Goal: Information Seeking & Learning: Learn about a topic

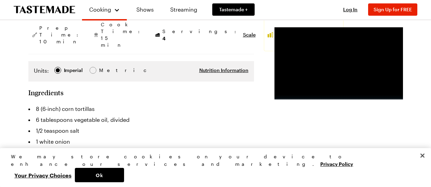
scroll to position [144, 0]
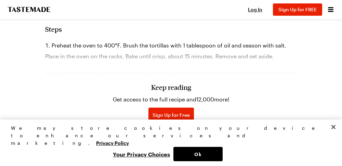
scroll to position [556, 2]
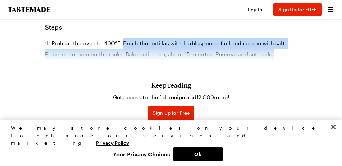
drag, startPoint x: 119, startPoint y: 43, endPoint x: 263, endPoint y: 51, distance: 144.5
click at [263, 51] on li "Preheat the oven to 400°F. Brush the tortillas with 1 tablespoon of oil and sea…" at bounding box center [171, 49] width 252 height 22
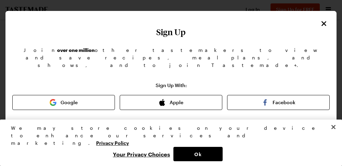
scroll to position [556, 0]
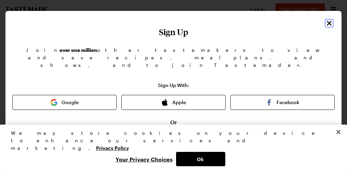
click at [325, 22] on icon "Close" at bounding box center [329, 23] width 8 height 8
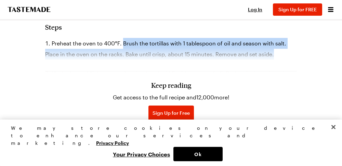
copy li "Brush the tortillas with 1 tablespoon of oil and season with salt. Place in the…"
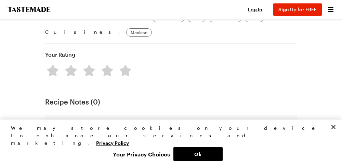
scroll to position [643, 0]
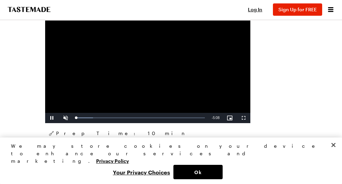
scroll to position [149, 0]
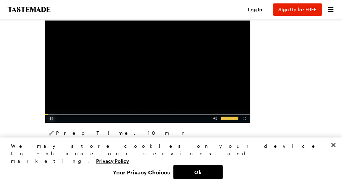
click at [52, 117] on div "Video Player" at bounding box center [51, 117] width 12 height 7
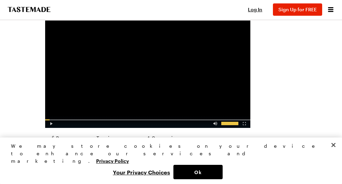
scroll to position [142, 0]
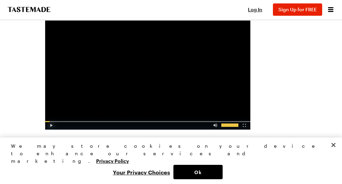
click at [52, 125] on div "Video Player" at bounding box center [51, 123] width 12 height 7
drag, startPoint x: 215, startPoint y: 125, endPoint x: 214, endPoint y: 118, distance: 6.7
click at [214, 118] on div "Advertisement: 0:52" at bounding box center [147, 123] width 205 height 13
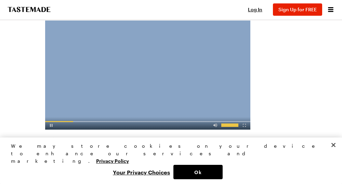
drag, startPoint x: 214, startPoint y: 118, endPoint x: 211, endPoint y: 115, distance: 4.6
click at [166, 102] on div "Advertisement: 0:51" at bounding box center [147, 72] width 205 height 116
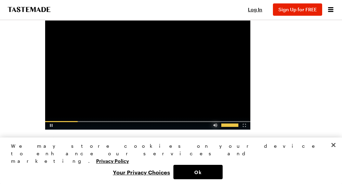
click at [215, 123] on div "Video Player" at bounding box center [215, 123] width 12 height 7
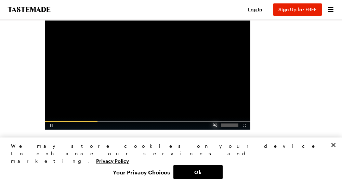
click at [216, 125] on div "Video Player" at bounding box center [215, 123] width 12 height 7
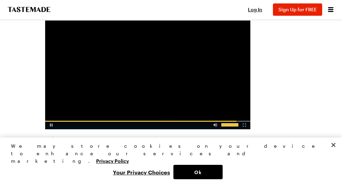
scroll to position [150, 0]
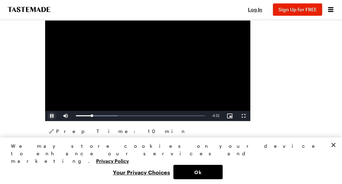
click at [52, 116] on span "Video Player" at bounding box center [52, 116] width 14 height 0
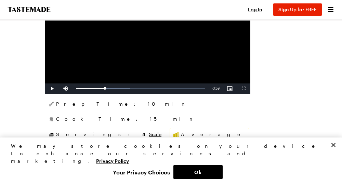
scroll to position [176, 0]
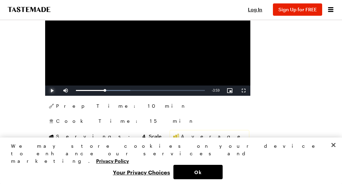
click at [51, 91] on span "Video Player" at bounding box center [52, 91] width 14 height 0
click at [54, 91] on span "Video Player" at bounding box center [52, 91] width 14 height 0
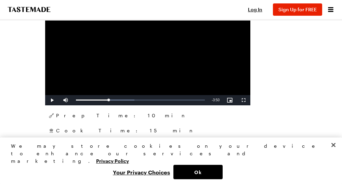
scroll to position [173, 2]
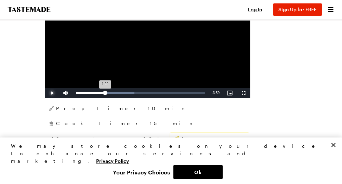
drag, startPoint x: 107, startPoint y: 92, endPoint x: 103, endPoint y: 92, distance: 3.8
click at [103, 92] on div "1:09" at bounding box center [90, 93] width 29 height 2
click at [50, 93] on span "Video Player" at bounding box center [52, 93] width 14 height 0
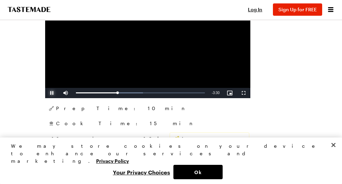
click at [50, 93] on span "Video Player" at bounding box center [52, 93] width 14 height 0
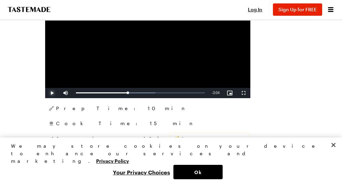
click at [50, 93] on span "Video Player" at bounding box center [52, 93] width 14 height 0
drag, startPoint x: 137, startPoint y: 92, endPoint x: 132, endPoint y: 92, distance: 4.8
click at [132, 92] on div "2:19" at bounding box center [105, 93] width 58 height 2
click at [51, 93] on span "Video Player" at bounding box center [52, 93] width 14 height 0
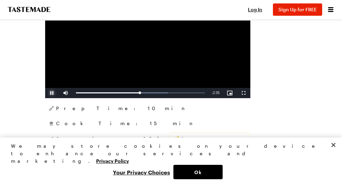
click at [51, 93] on span "Video Player" at bounding box center [52, 93] width 14 height 0
click at [50, 93] on span "Video Player" at bounding box center [52, 93] width 14 height 0
drag, startPoint x: 143, startPoint y: 92, endPoint x: 137, endPoint y: 91, distance: 5.8
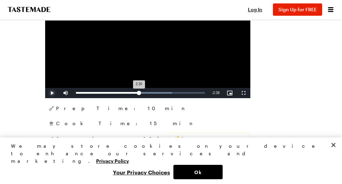
click at [137, 92] on div "2:30" at bounding box center [107, 93] width 63 height 2
click at [51, 93] on span "Video Player" at bounding box center [52, 93] width 14 height 0
click at [50, 93] on span "Video Player" at bounding box center [52, 93] width 14 height 0
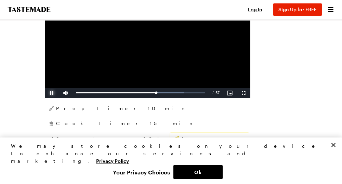
click at [50, 93] on span "Video Player" at bounding box center [52, 93] width 14 height 0
click at [52, 93] on span "Video Player" at bounding box center [52, 93] width 14 height 0
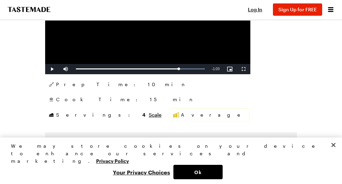
scroll to position [196, 2]
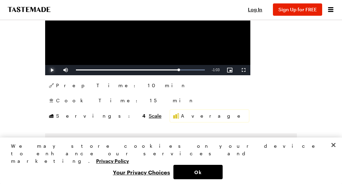
click at [51, 70] on span "Video Player" at bounding box center [52, 70] width 14 height 0
click at [52, 70] on span "Video Player" at bounding box center [52, 70] width 14 height 0
click at [49, 70] on span "Video Player" at bounding box center [52, 70] width 14 height 0
